Goal: Book appointment/travel/reservation

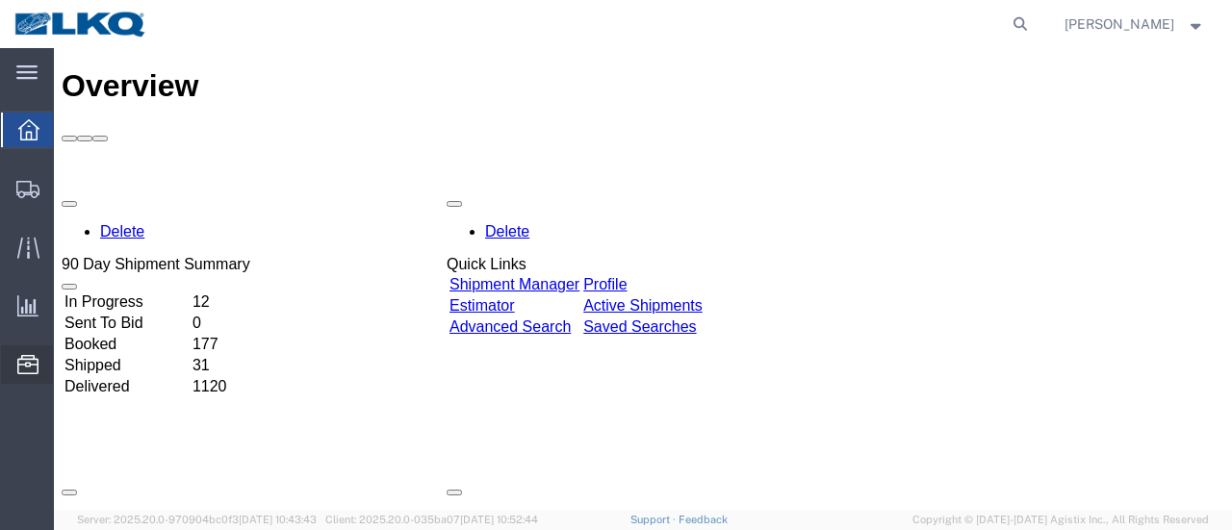
click at [0, 0] on span "Location Appointment" at bounding box center [0, 0] width 0 height 0
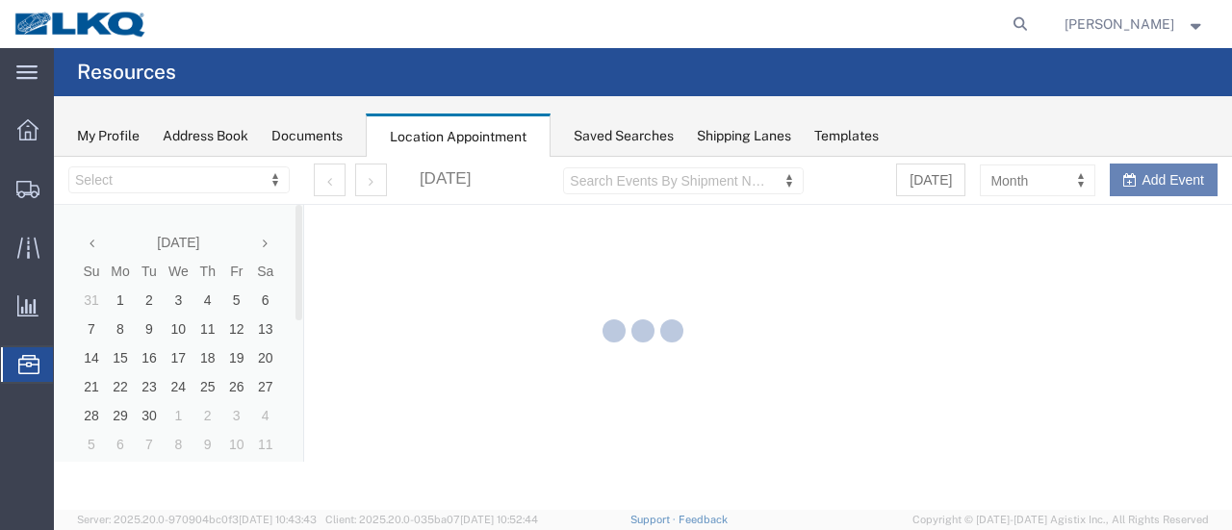
select select "28712"
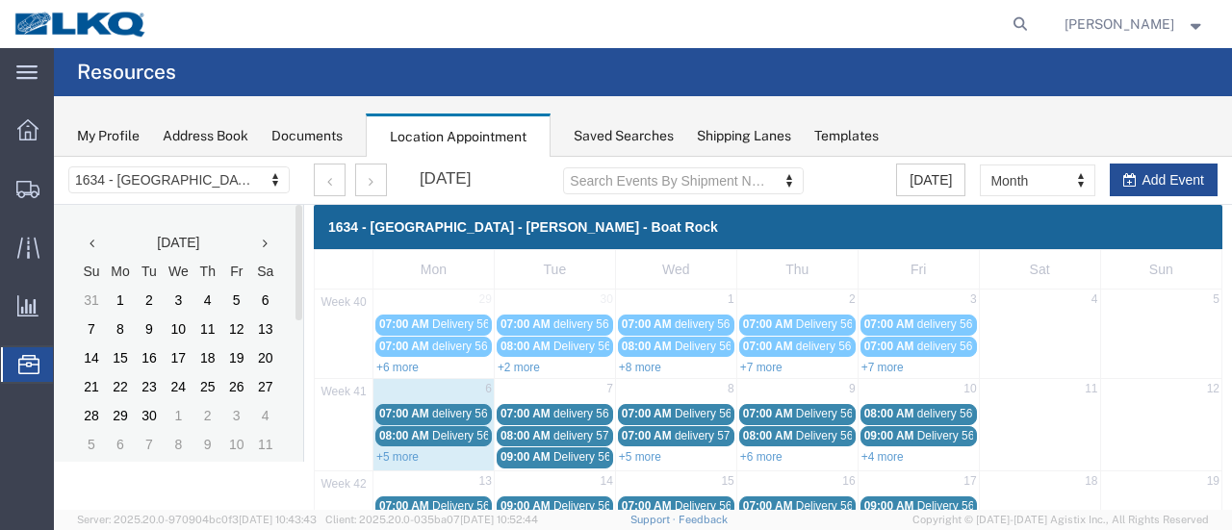
scroll to position [96, 0]
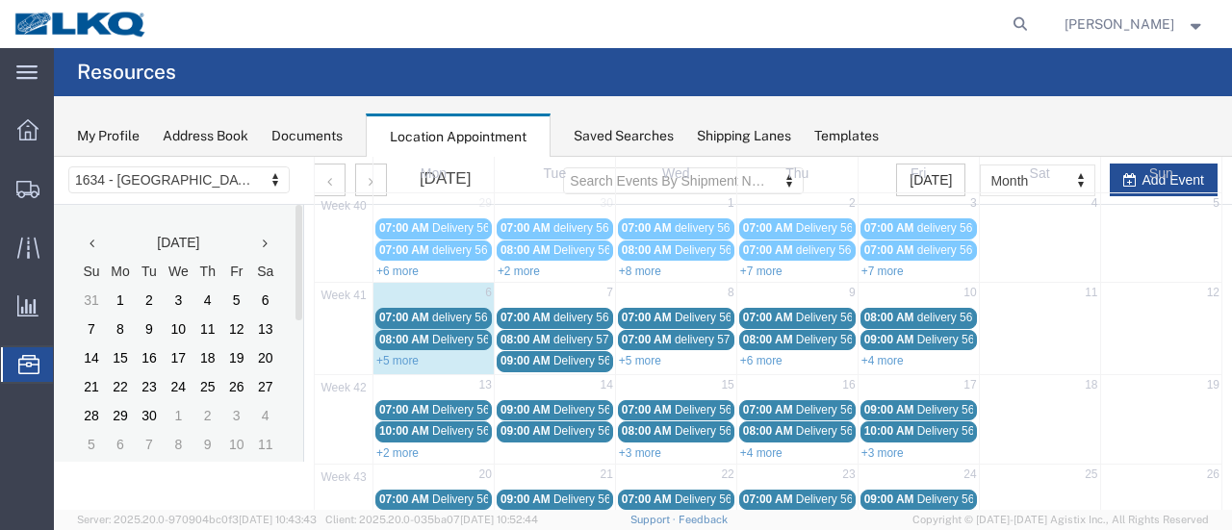
click at [402, 363] on div "+5 more" at bounding box center [433, 359] width 120 height 19
select select "1"
select select
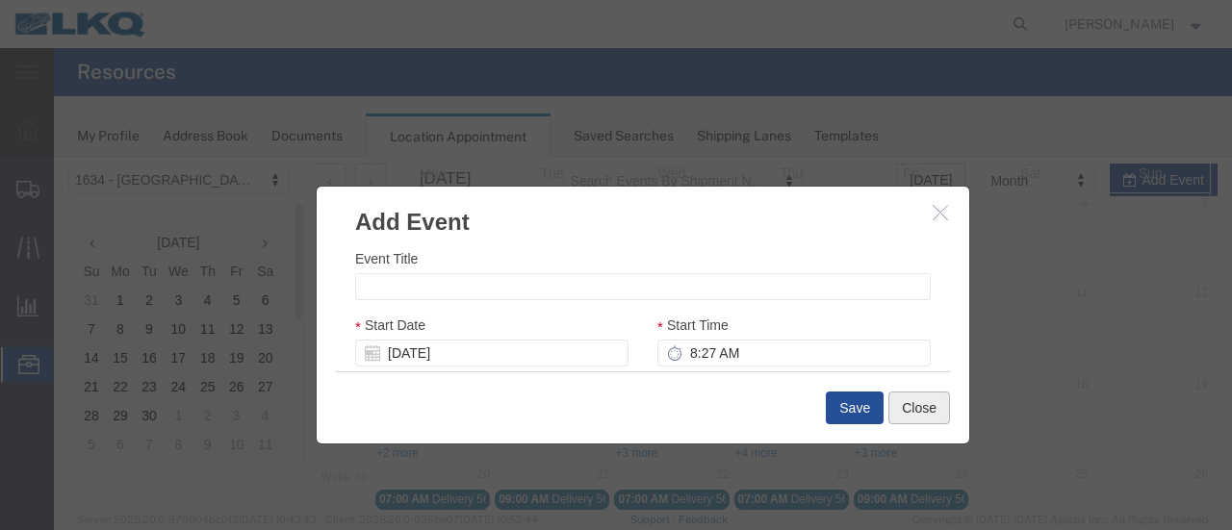
click at [932, 404] on button "Close" at bounding box center [919, 408] width 62 height 33
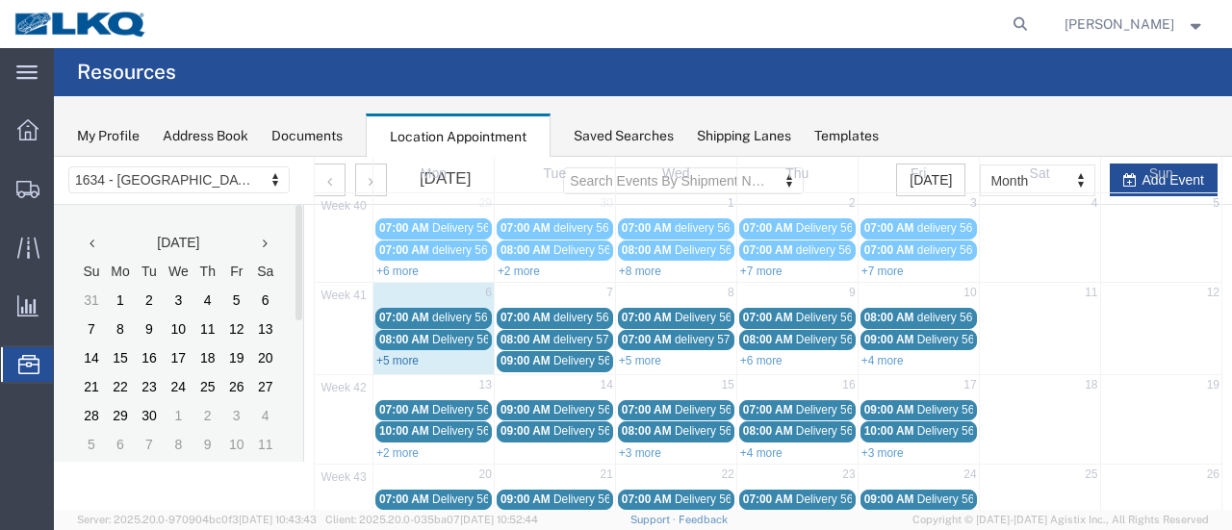
click at [388, 361] on link "+5 more" at bounding box center [397, 360] width 42 height 13
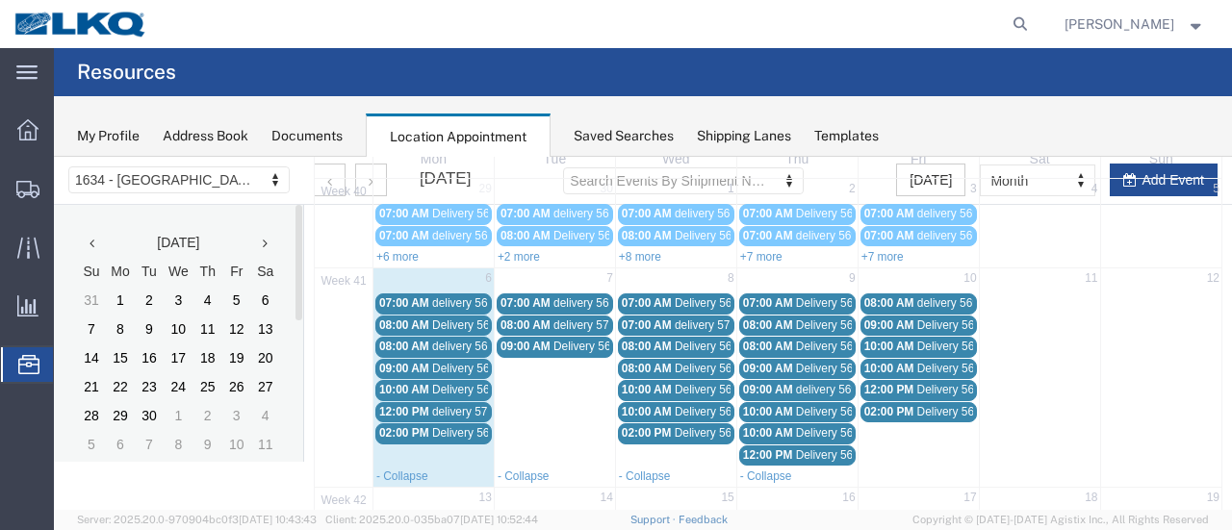
scroll to position [192, 0]
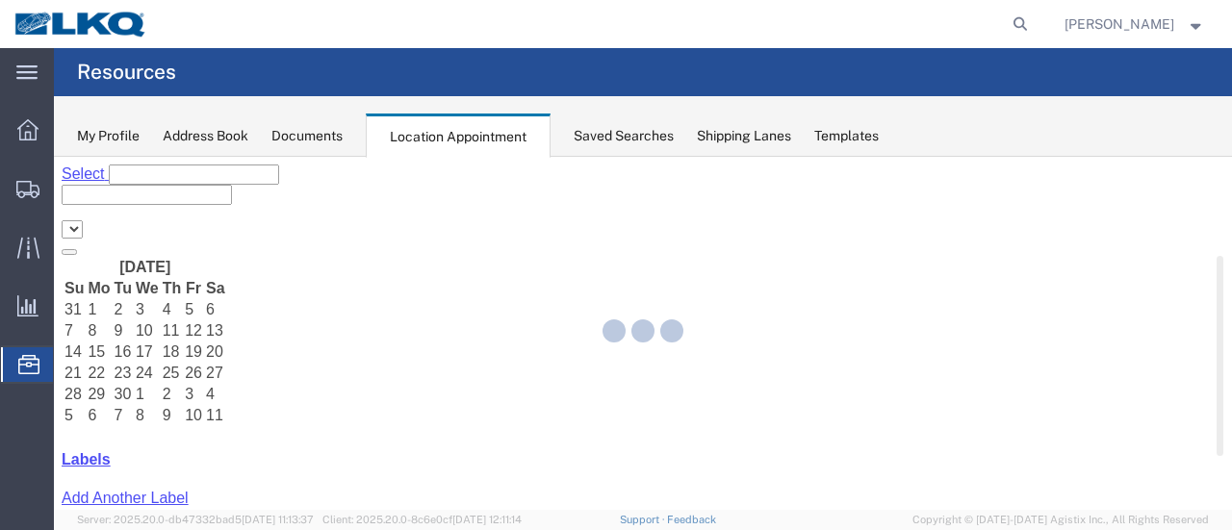
select select "28712"
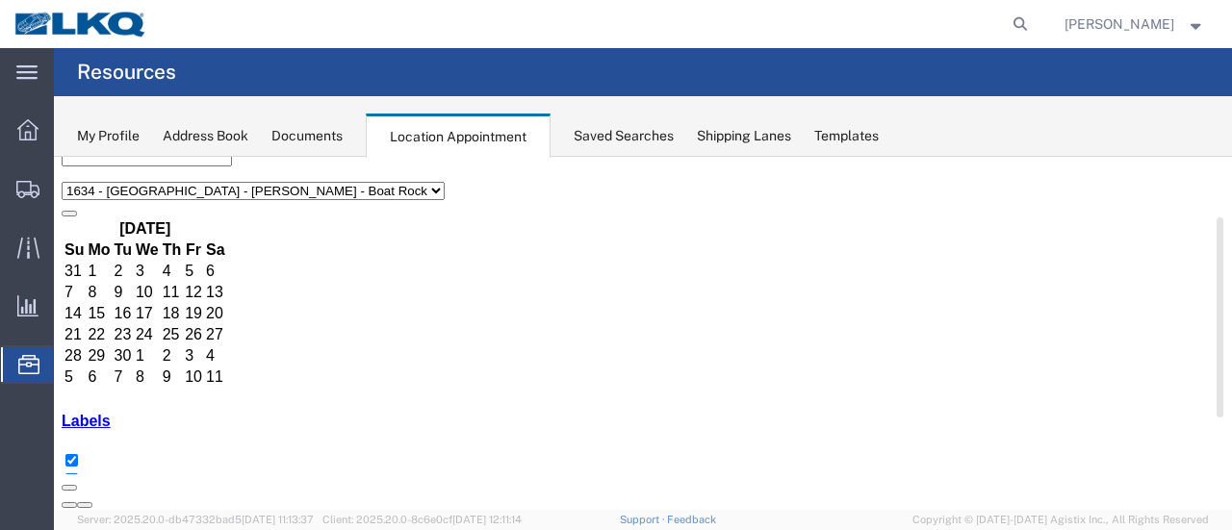
scroll to position [96, 0]
